Goal: Information Seeking & Learning: Check status

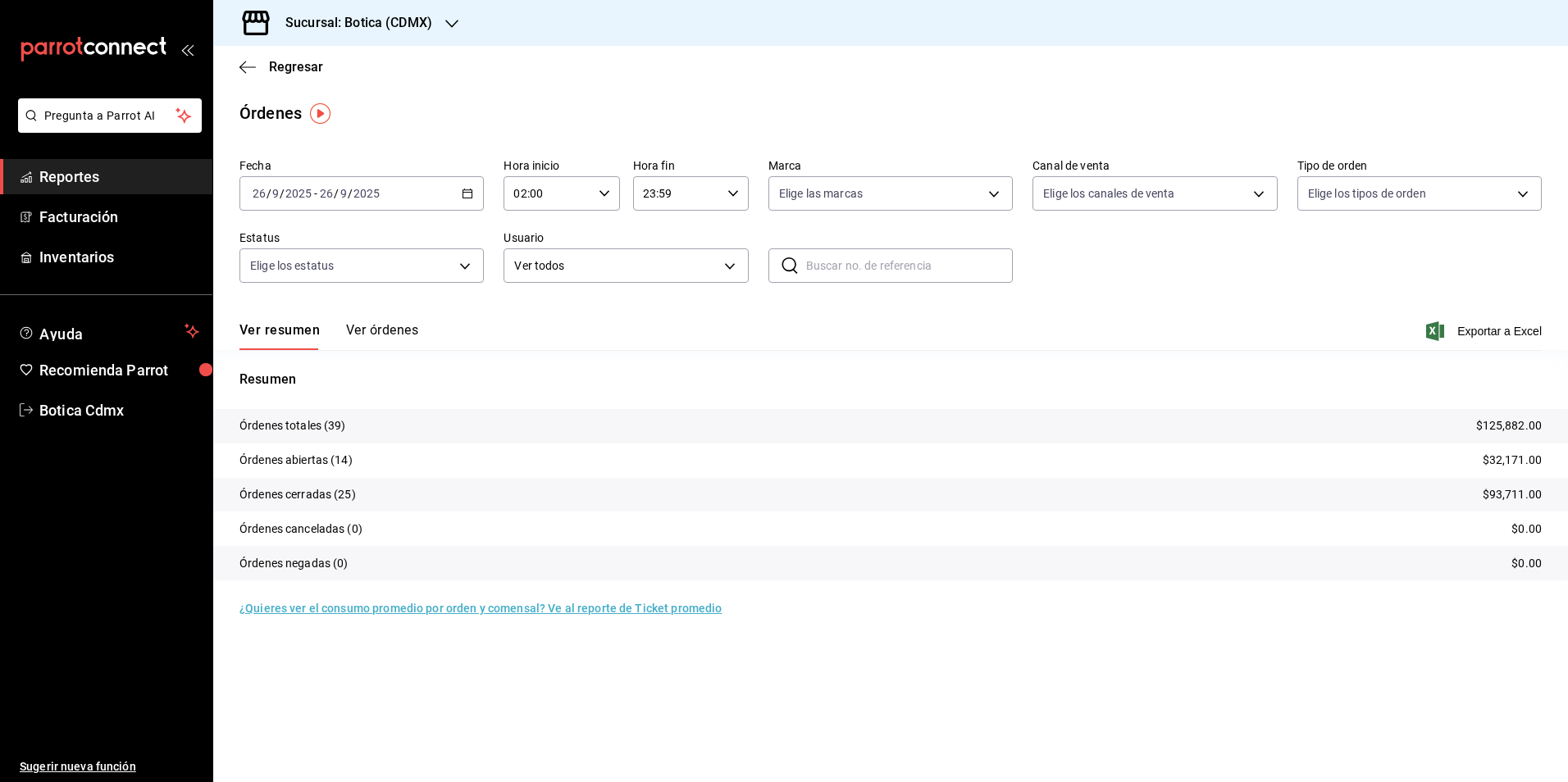
click at [39, 175] on span "Reportes" at bounding box center [119, 177] width 160 height 22
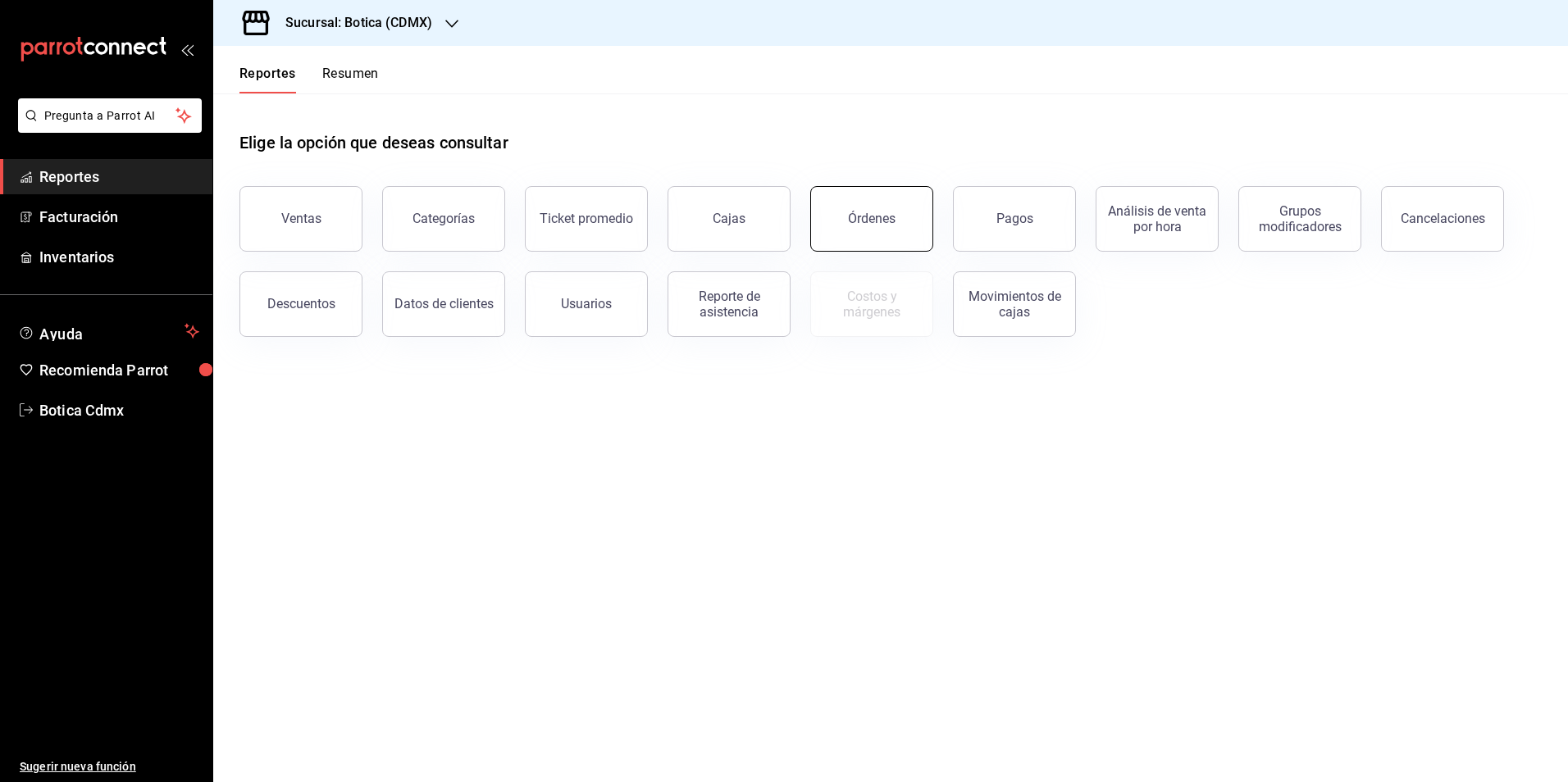
click at [860, 224] on div "Órdenes" at bounding box center [872, 218] width 48 height 15
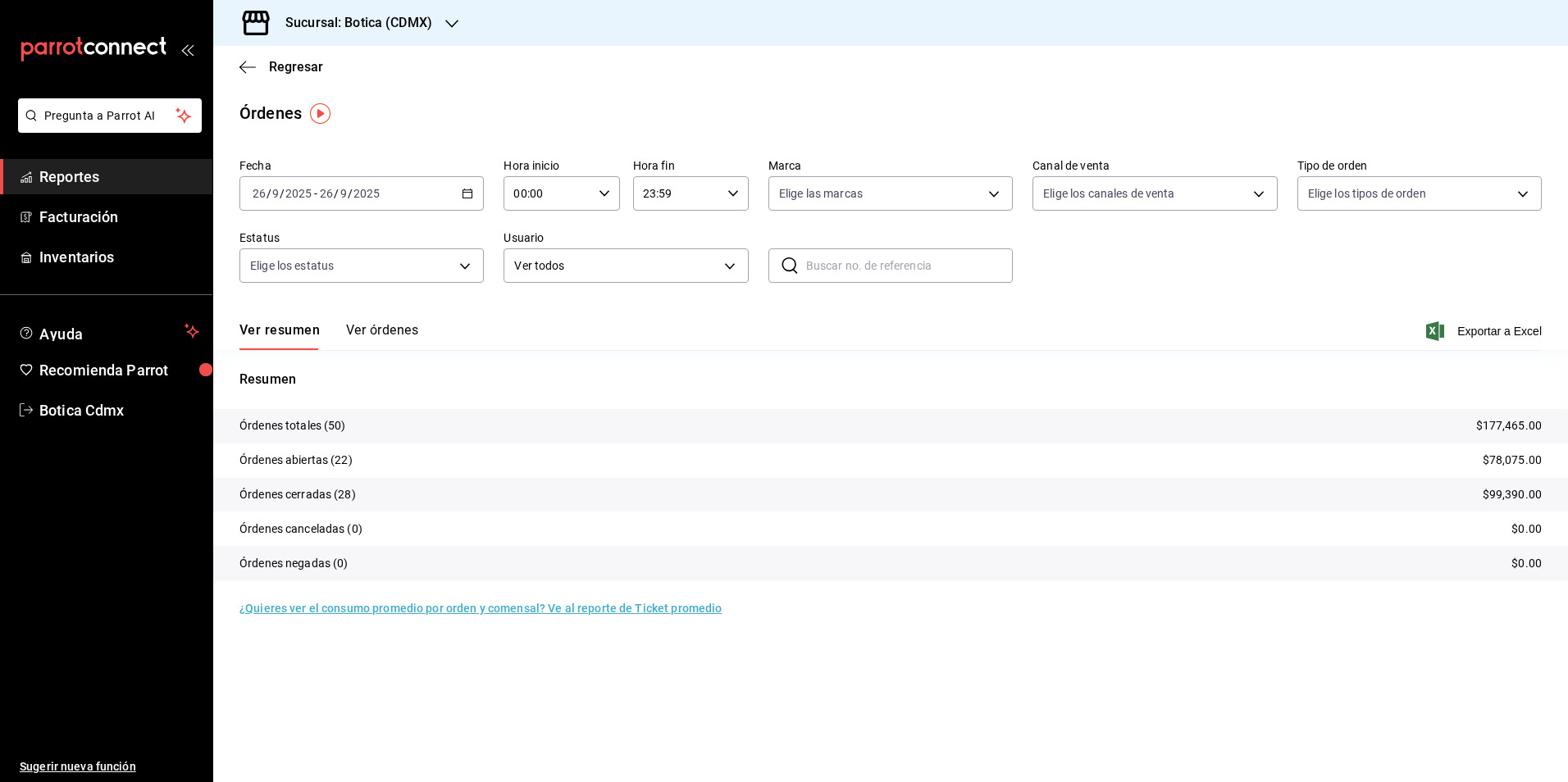
click at [78, 177] on span "Reportes" at bounding box center [119, 177] width 160 height 22
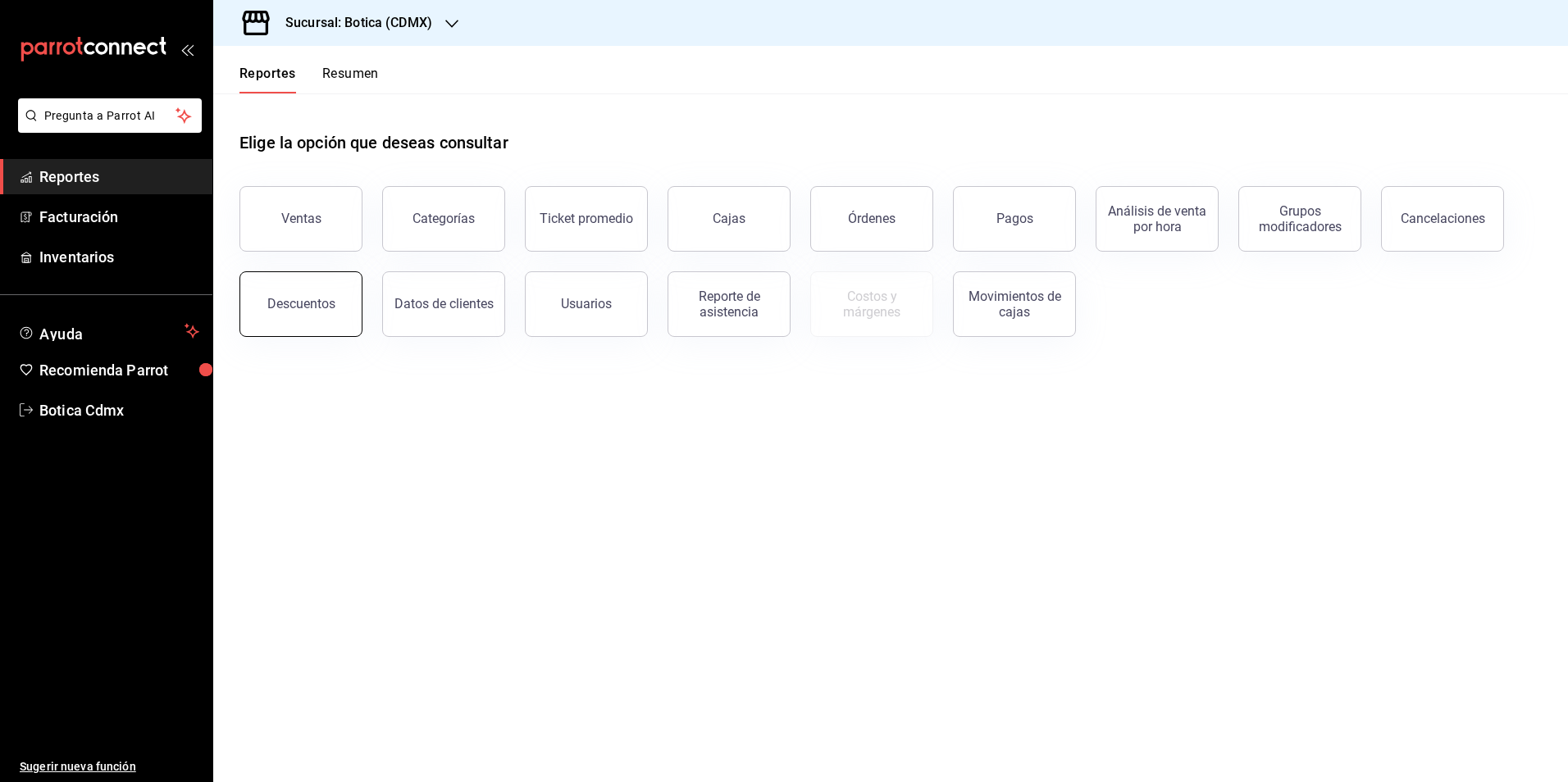
click at [300, 326] on button "Descuentos" at bounding box center [301, 303] width 123 height 65
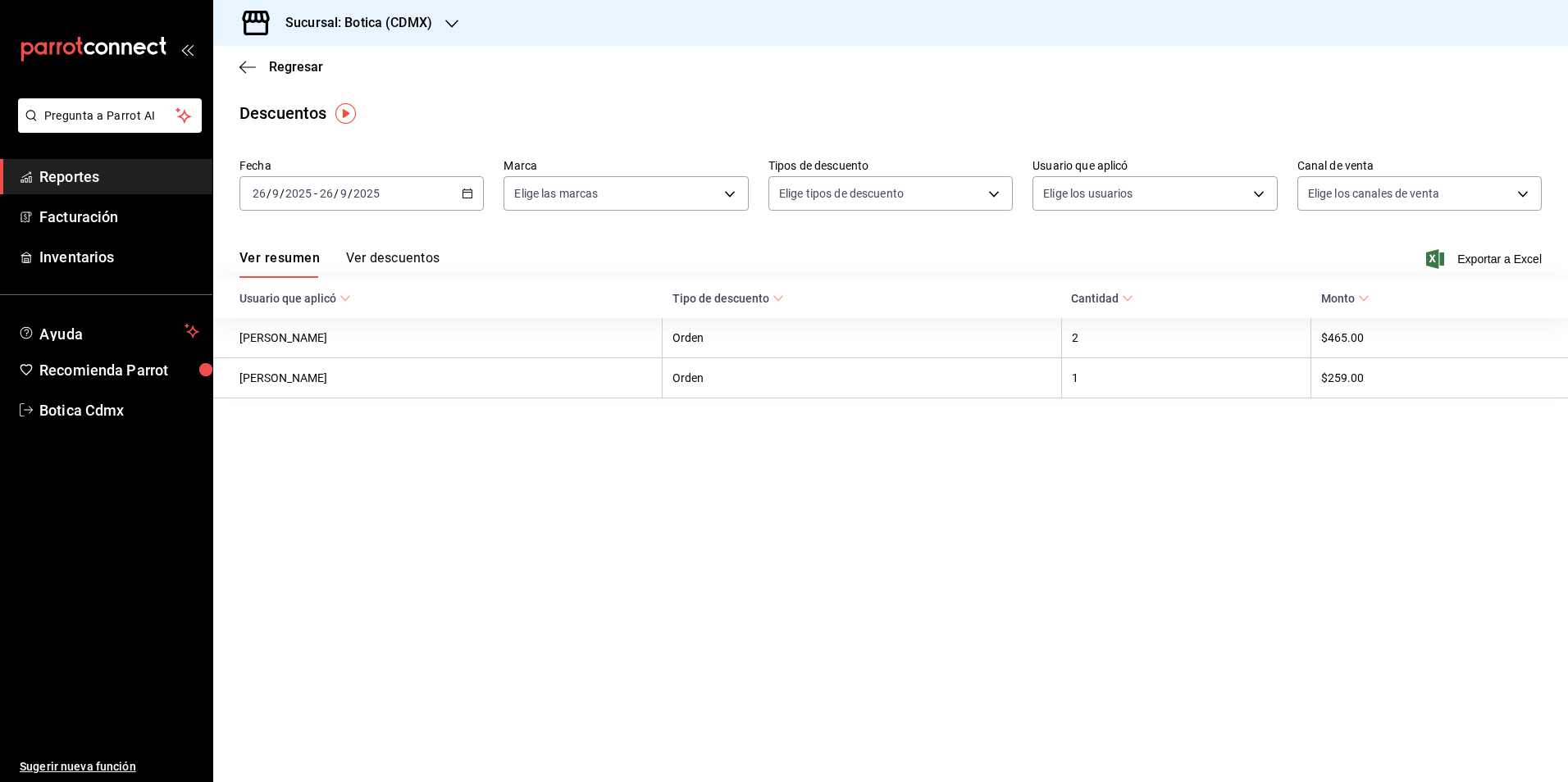
click at [415, 258] on button "Ver descuentos" at bounding box center [393, 264] width 94 height 28
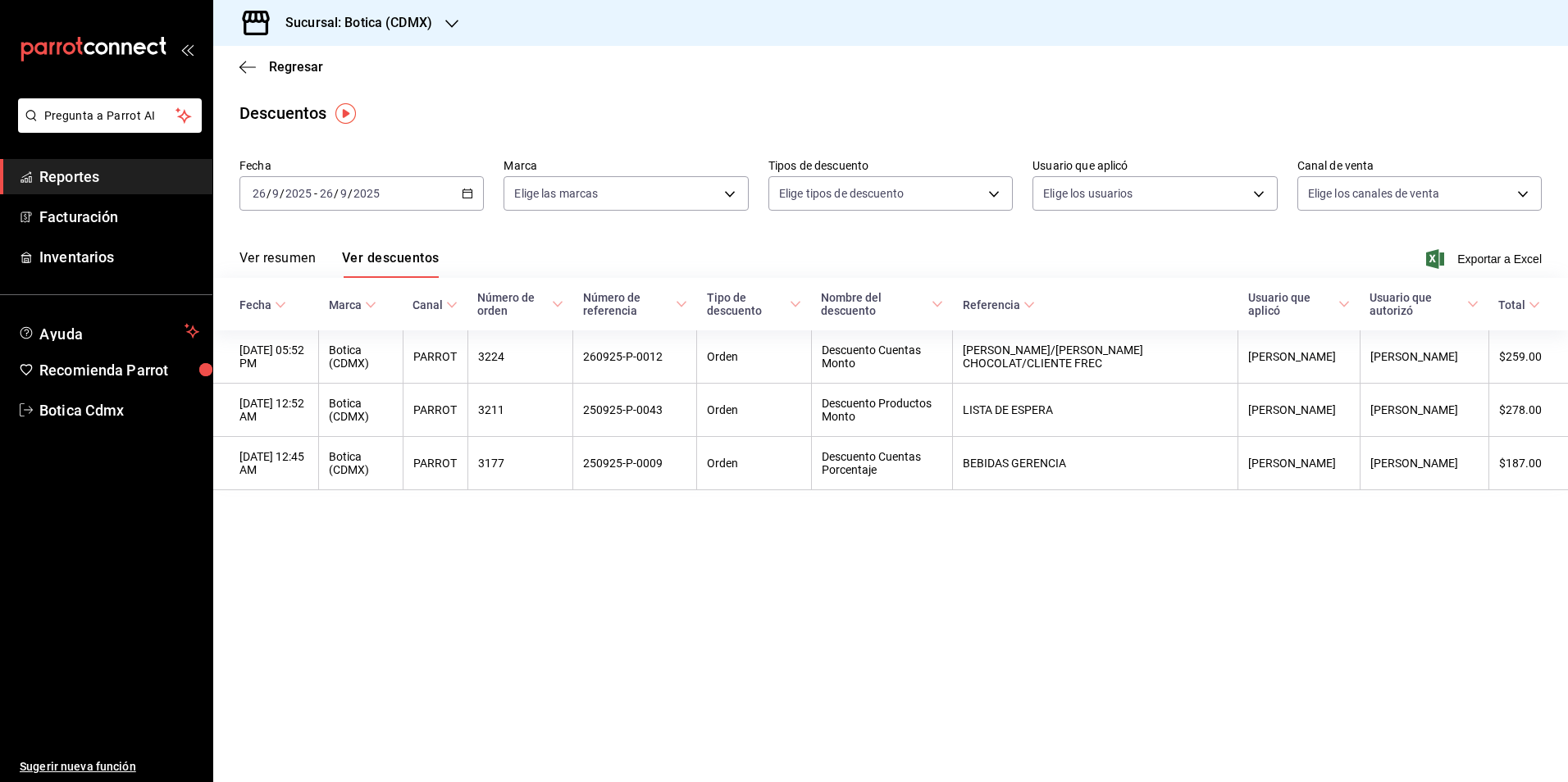
drag, startPoint x: 67, startPoint y: 167, endPoint x: 88, endPoint y: 167, distance: 21.0
click at [67, 167] on span "Reportes" at bounding box center [119, 177] width 160 height 22
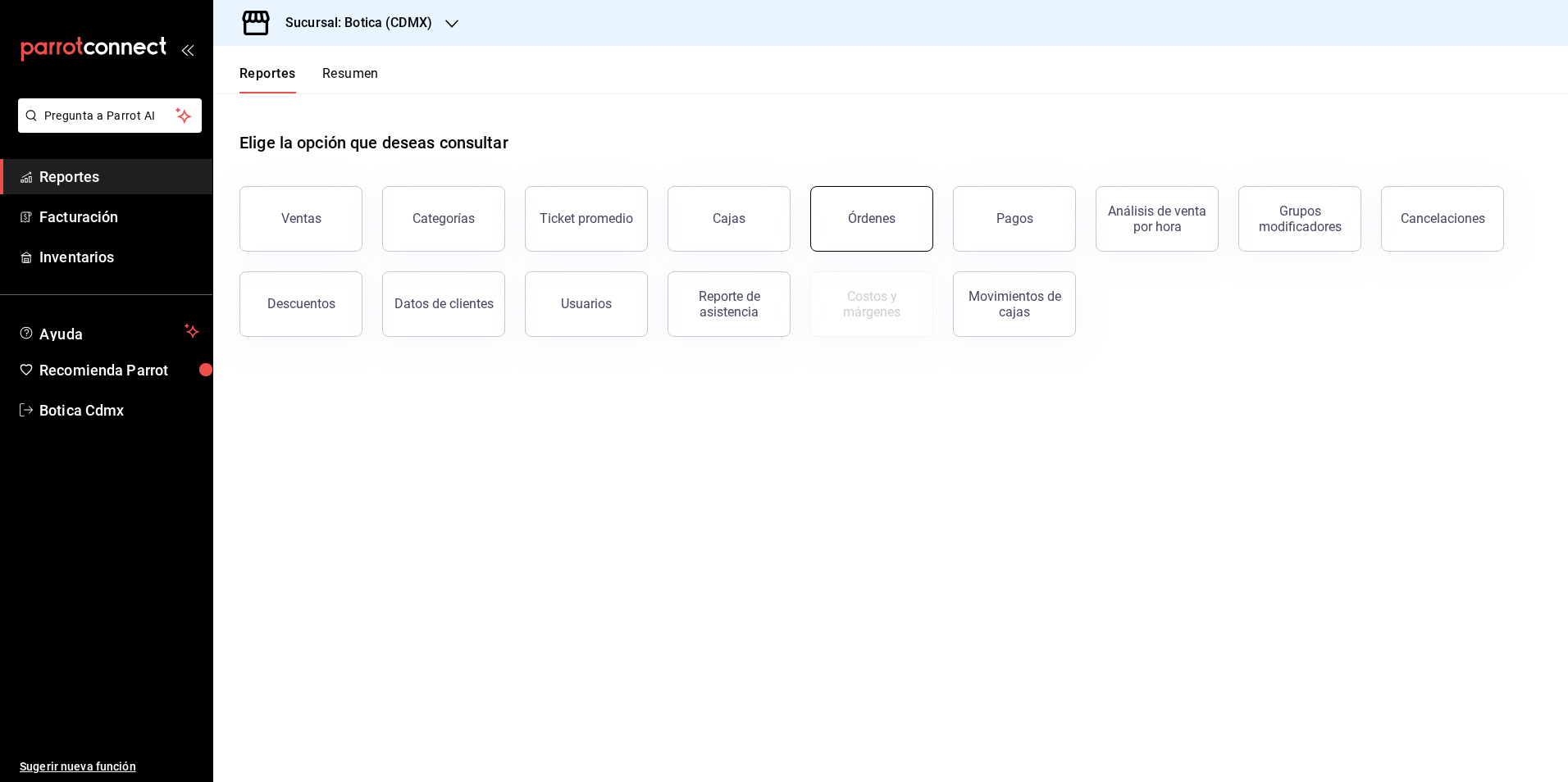
click at [859, 212] on div "Órdenes" at bounding box center [872, 218] width 48 height 15
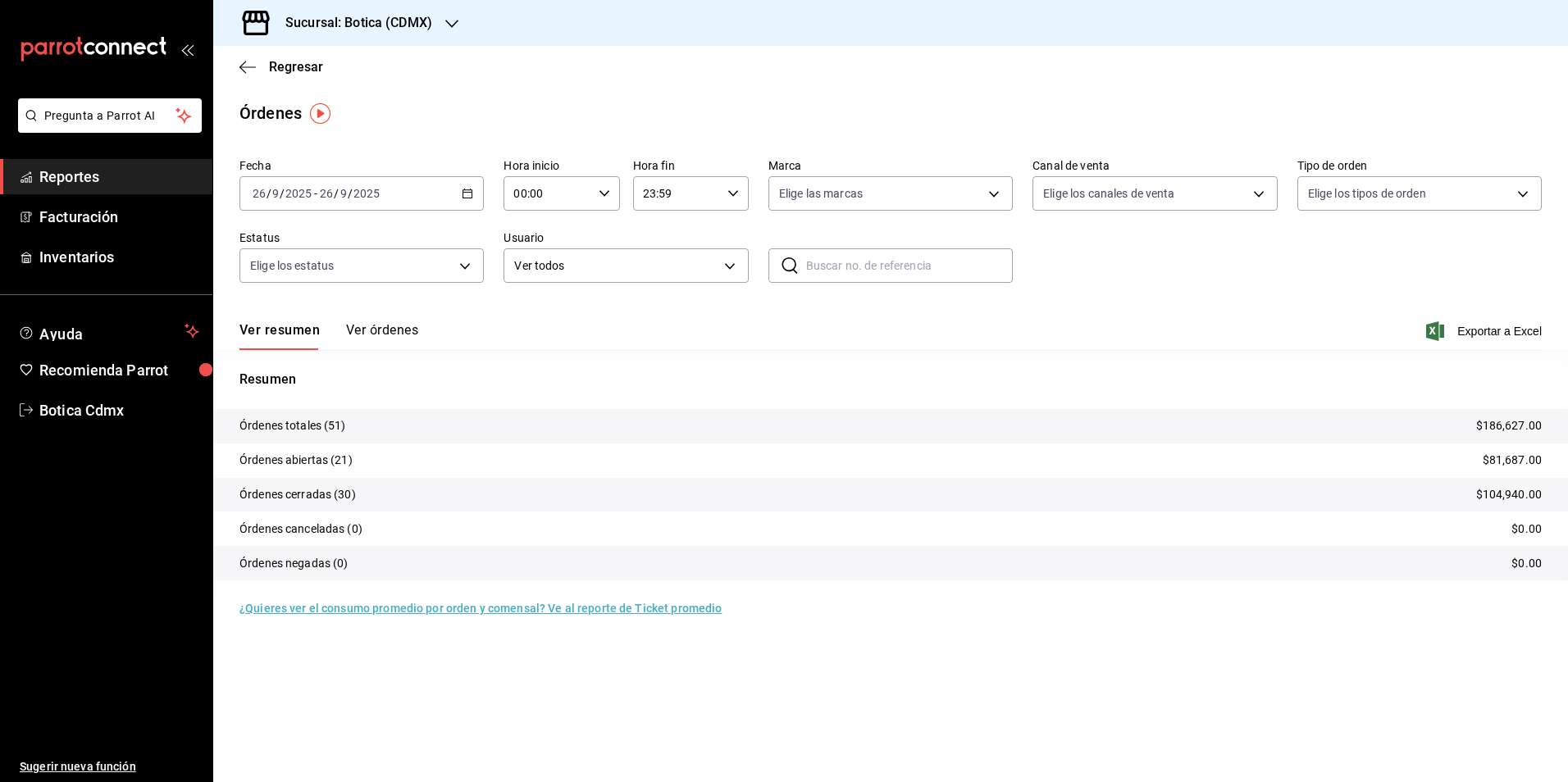
click at [611, 192] on div "00:00 Hora inicio" at bounding box center [561, 193] width 116 height 35
click at [545, 309] on span "02" at bounding box center [533, 314] width 32 height 13
type input "02:00"
click at [547, 320] on button "02" at bounding box center [532, 314] width 52 height 33
click at [1151, 284] on div at bounding box center [784, 391] width 1568 height 782
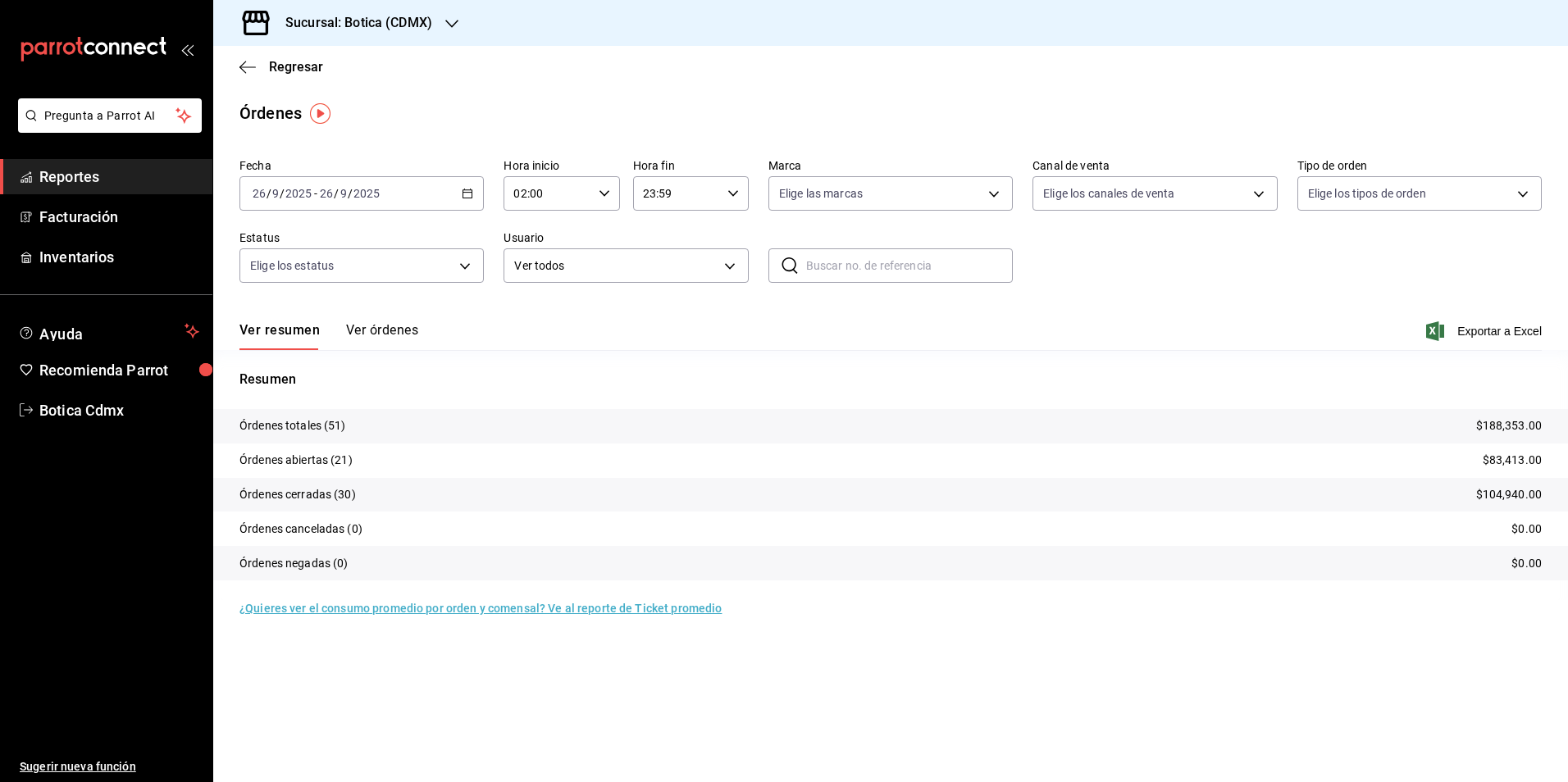
drag, startPoint x: 71, startPoint y: 178, endPoint x: 115, endPoint y: 175, distance: 44.1
click at [71, 178] on span "Reportes" at bounding box center [119, 177] width 160 height 22
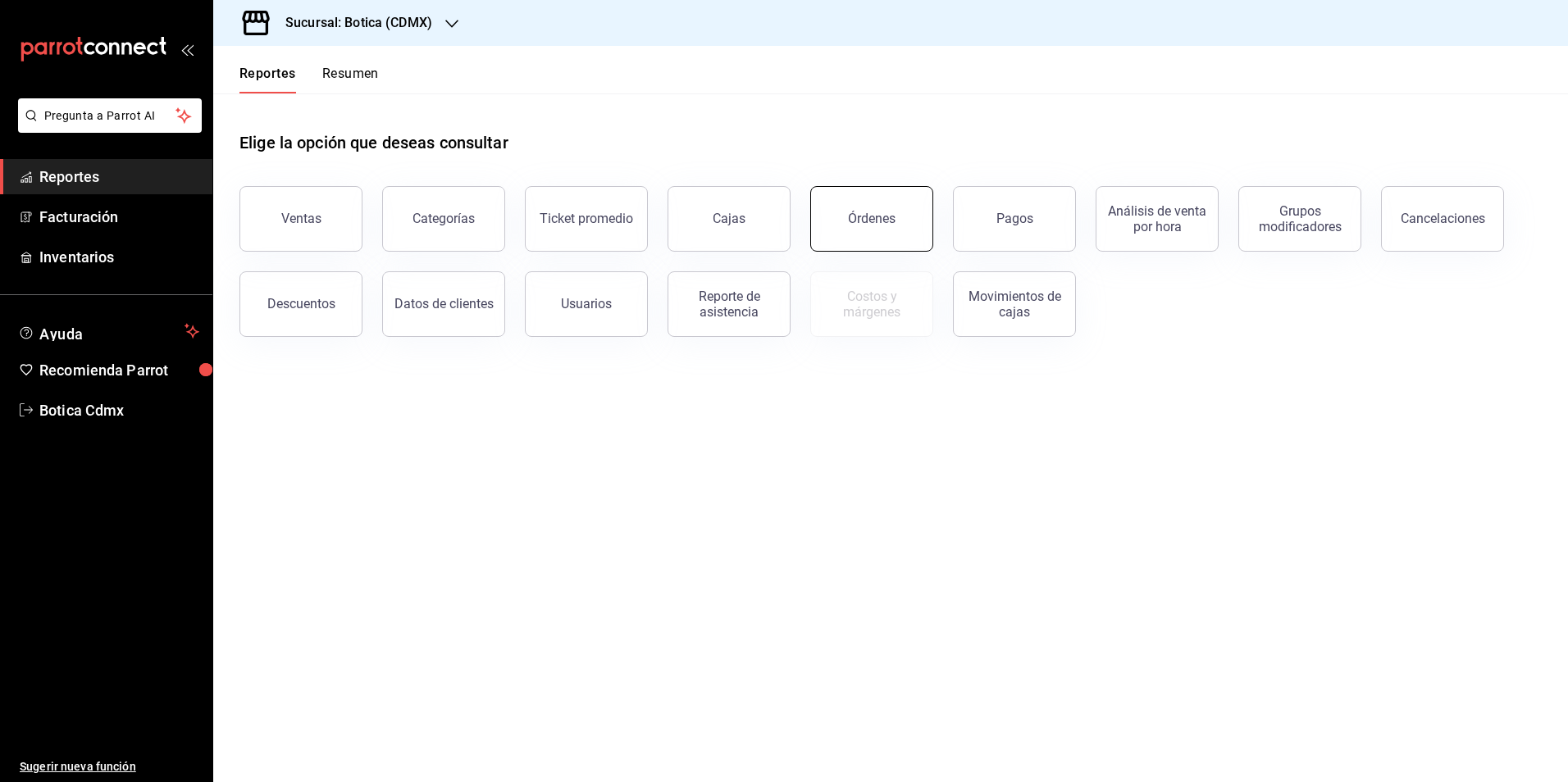
click at [868, 205] on button "Órdenes" at bounding box center [872, 218] width 123 height 65
